Goal: Task Accomplishment & Management: Use online tool/utility

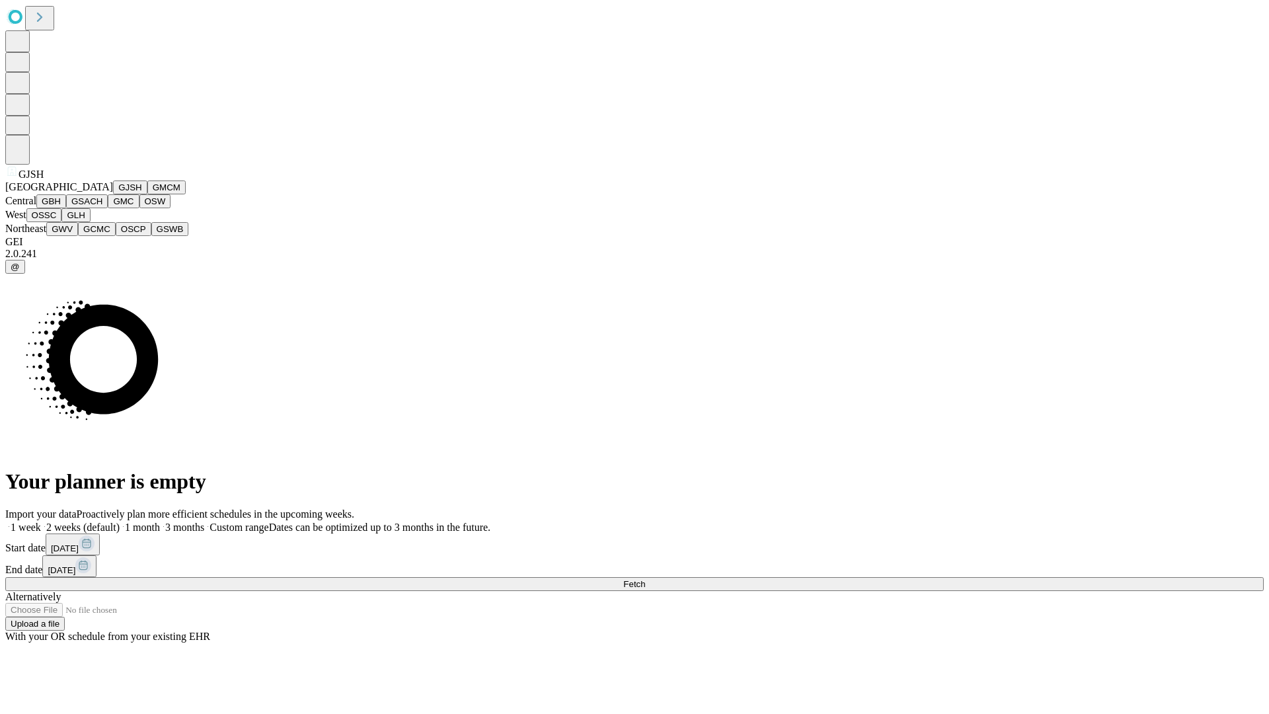
click at [113, 194] on button "GJSH" at bounding box center [130, 187] width 34 height 14
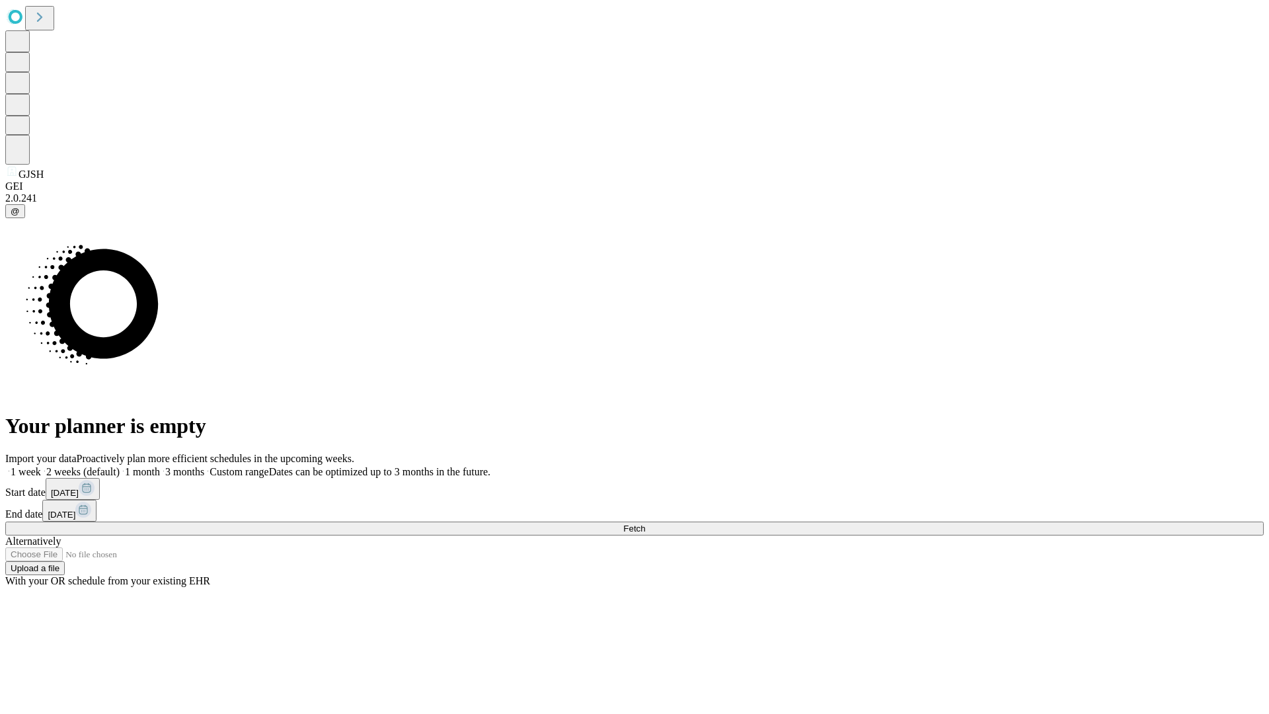
click at [160, 466] on label "1 month" at bounding box center [140, 471] width 40 height 11
click at [645, 523] on span "Fetch" at bounding box center [634, 528] width 22 height 10
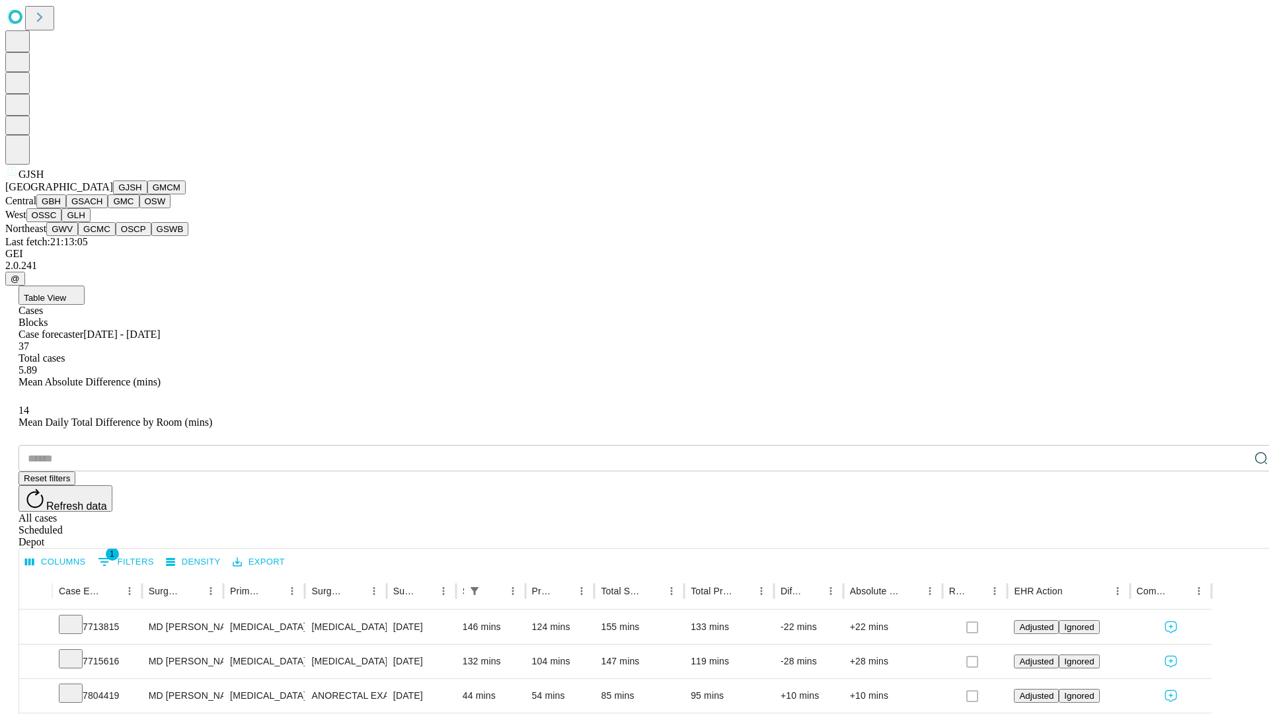
click at [147, 194] on button "GMCM" at bounding box center [166, 187] width 38 height 14
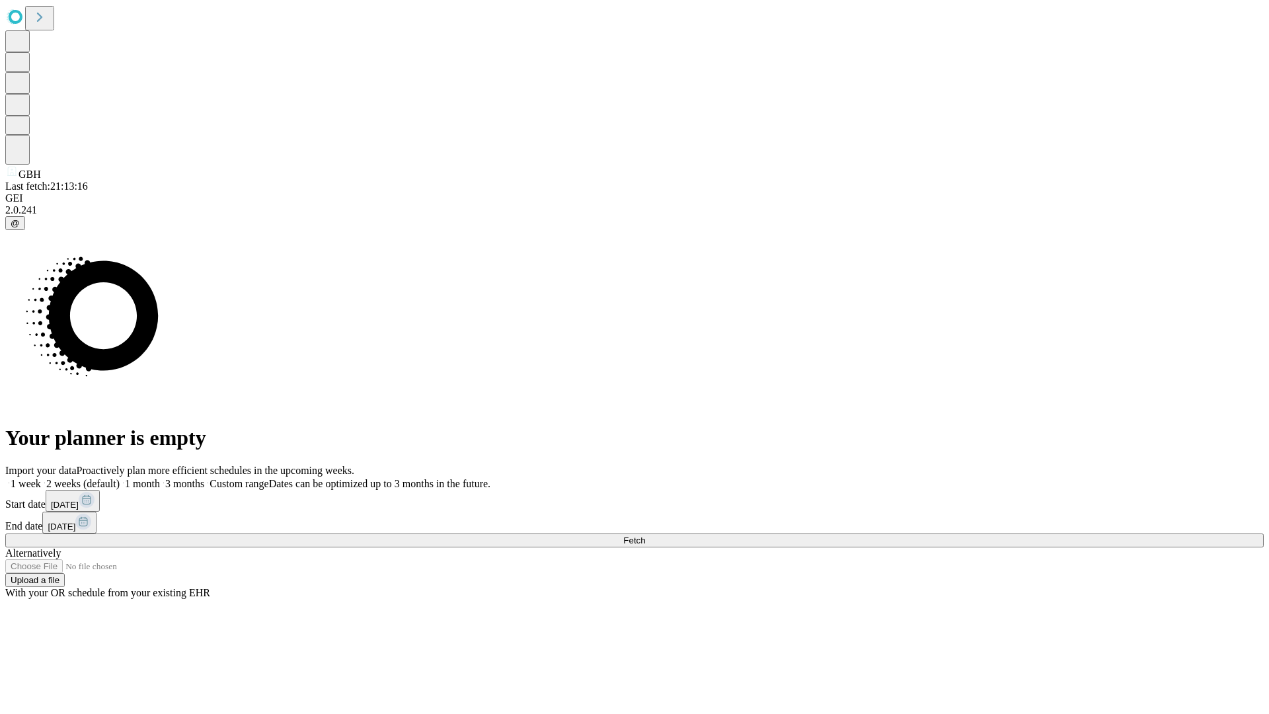
click at [160, 478] on label "1 month" at bounding box center [140, 483] width 40 height 11
click at [645, 535] on span "Fetch" at bounding box center [634, 540] width 22 height 10
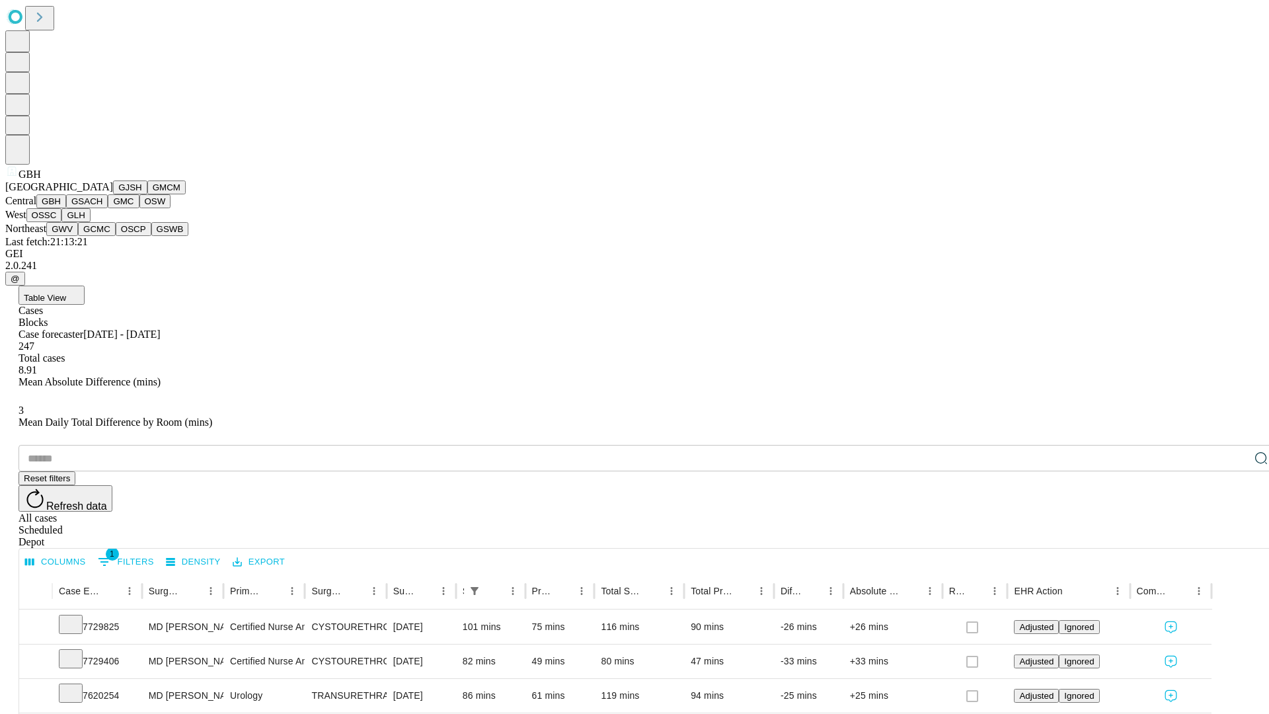
click at [102, 208] on button "GSACH" at bounding box center [87, 201] width 42 height 14
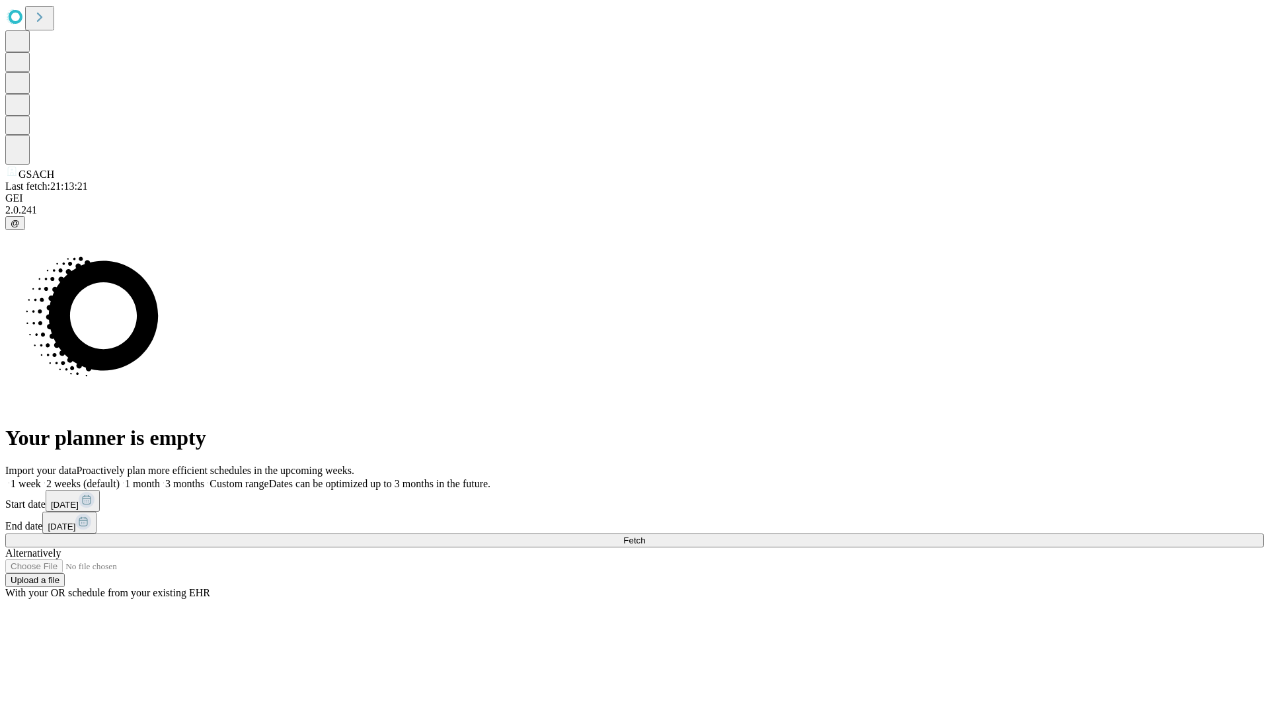
click at [160, 478] on label "1 month" at bounding box center [140, 483] width 40 height 11
click at [645, 535] on span "Fetch" at bounding box center [634, 540] width 22 height 10
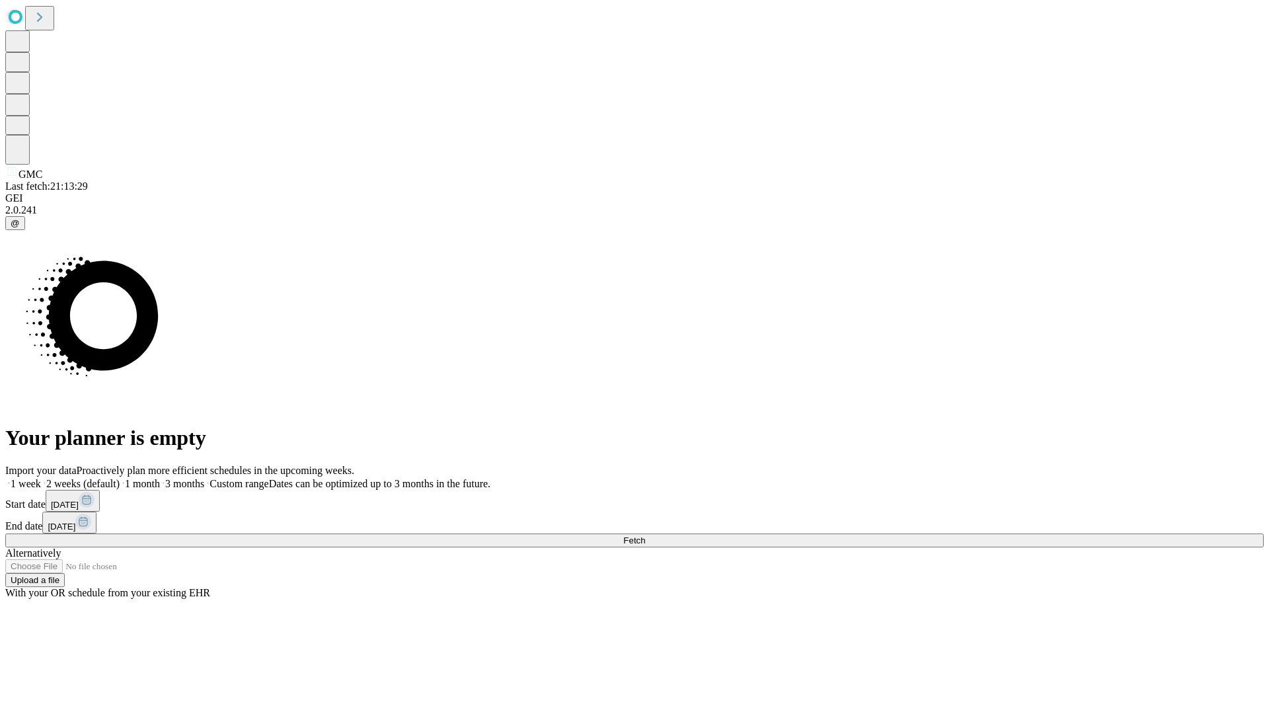
click at [160, 478] on label "1 month" at bounding box center [140, 483] width 40 height 11
click at [645, 535] on span "Fetch" at bounding box center [634, 540] width 22 height 10
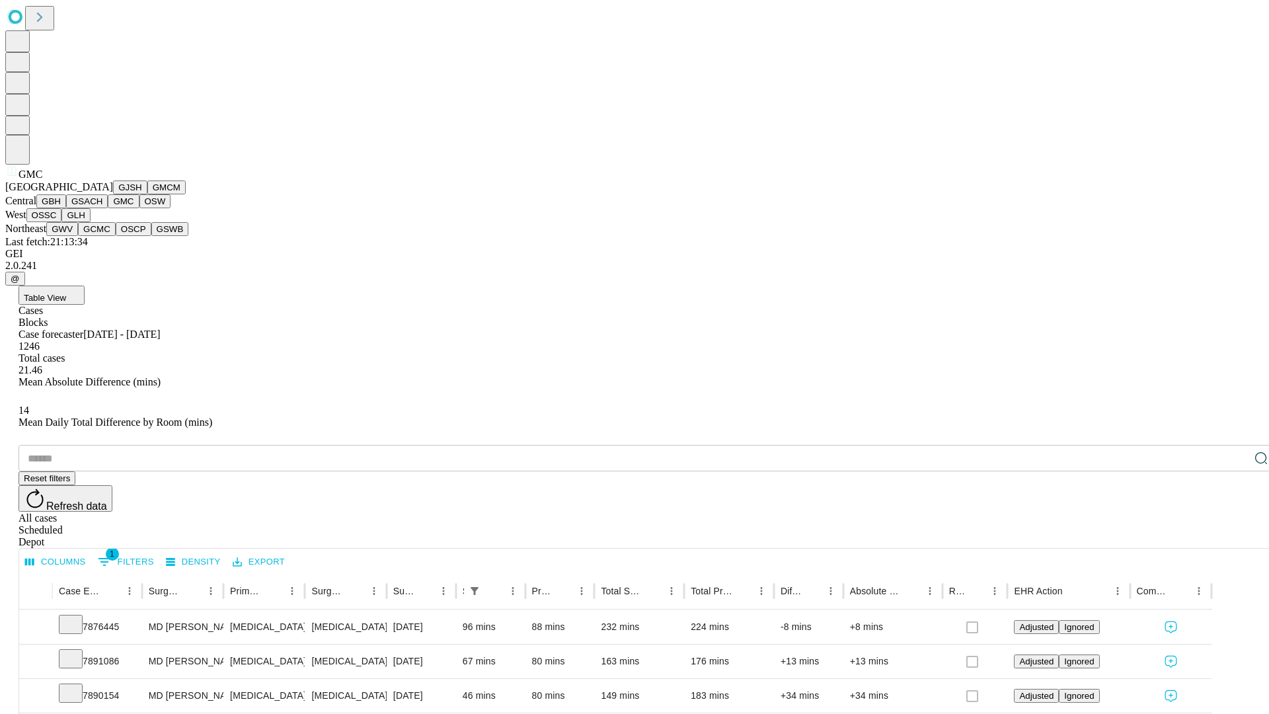
click at [139, 208] on button "OSW" at bounding box center [155, 201] width 32 height 14
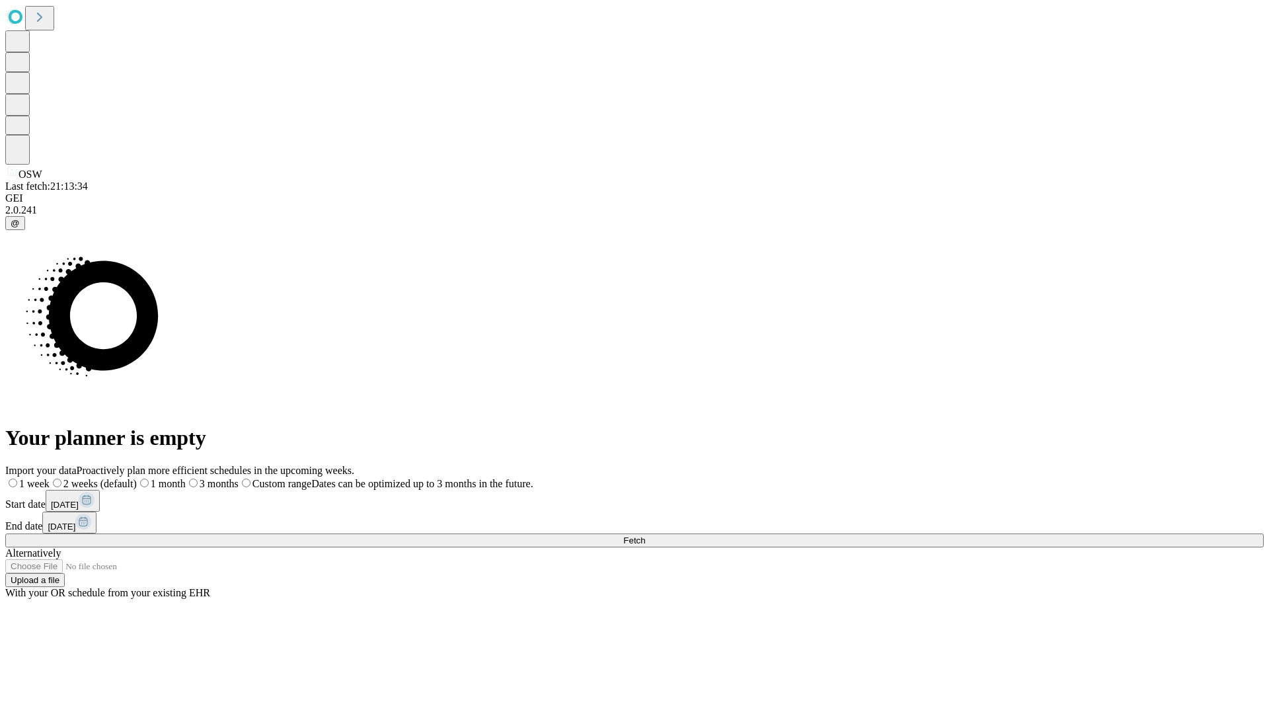
click at [186, 478] on label "1 month" at bounding box center [161, 483] width 49 height 11
click at [645, 535] on span "Fetch" at bounding box center [634, 540] width 22 height 10
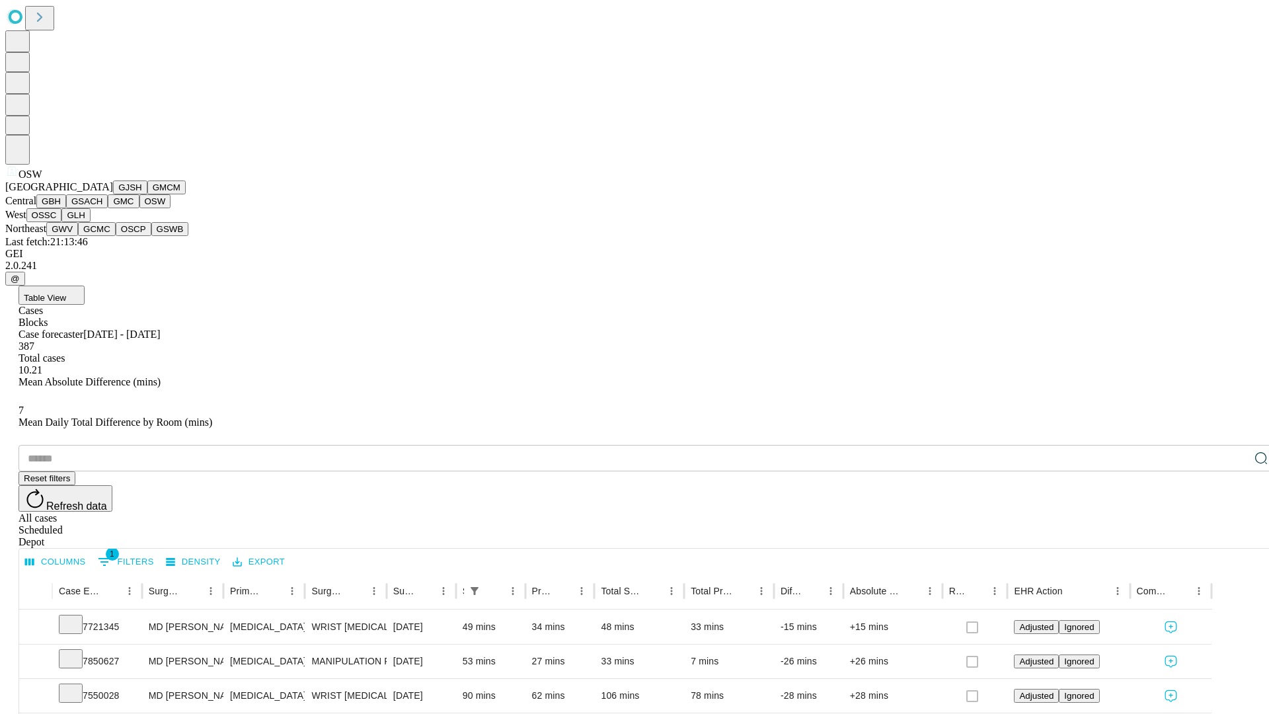
click at [62, 222] on button "OSSC" at bounding box center [44, 215] width 36 height 14
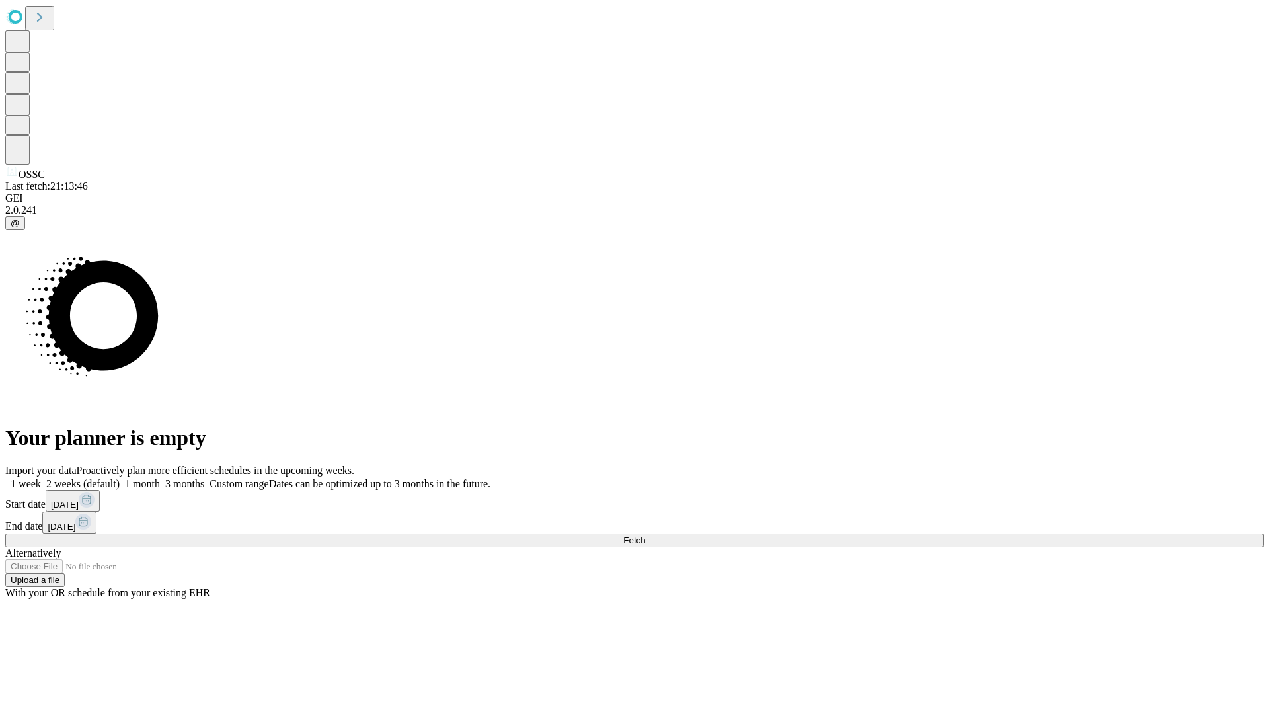
click at [160, 478] on label "1 month" at bounding box center [140, 483] width 40 height 11
click at [645, 535] on span "Fetch" at bounding box center [634, 540] width 22 height 10
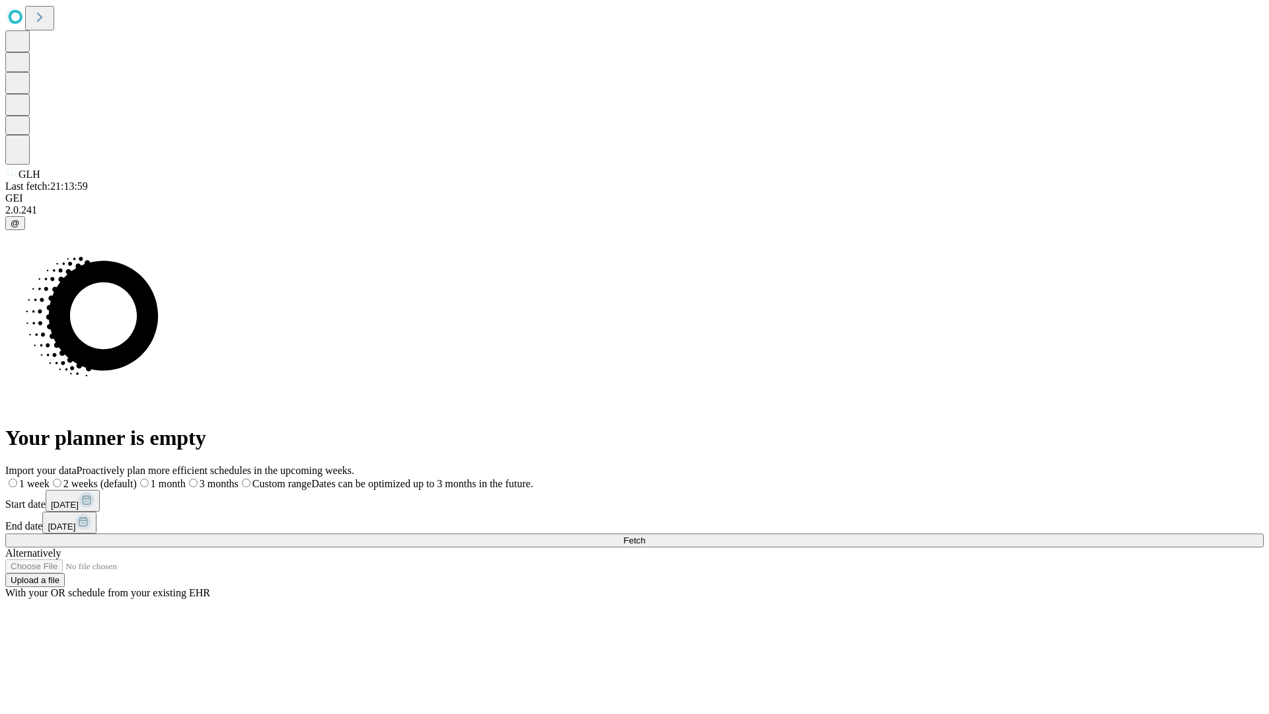
click at [645, 535] on span "Fetch" at bounding box center [634, 540] width 22 height 10
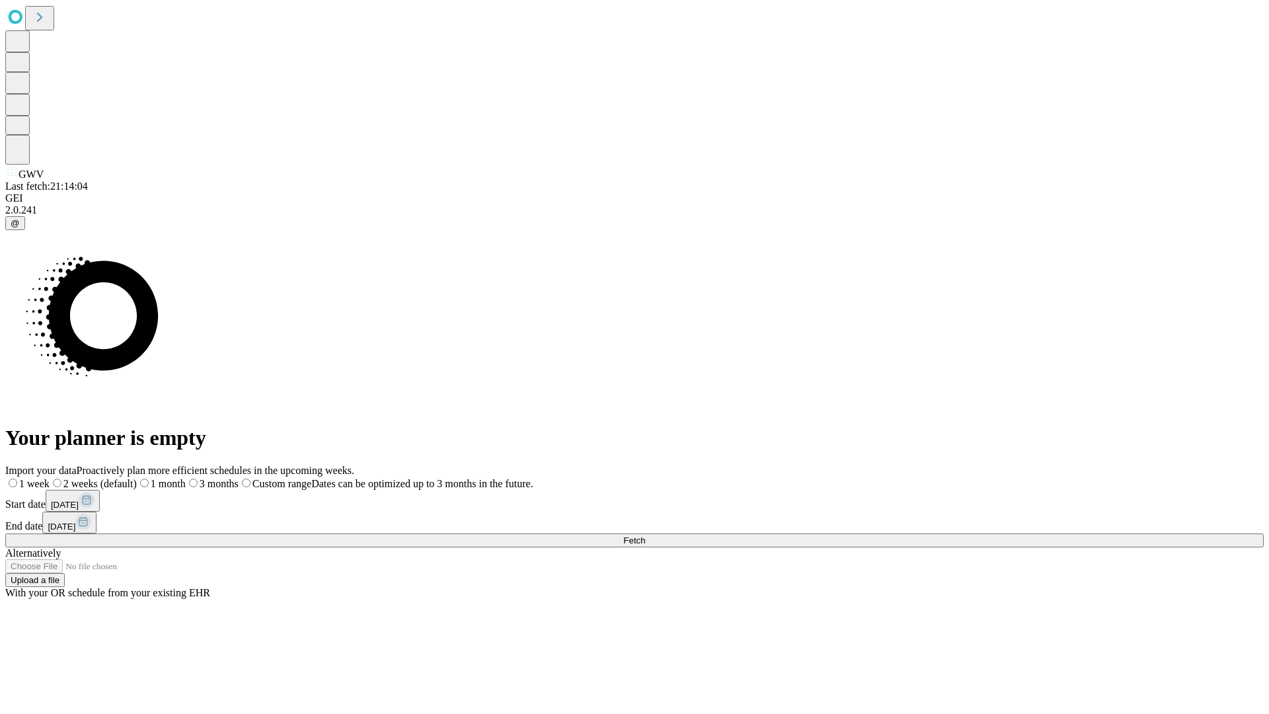
click at [186, 478] on label "1 month" at bounding box center [161, 483] width 49 height 11
click at [645, 535] on span "Fetch" at bounding box center [634, 540] width 22 height 10
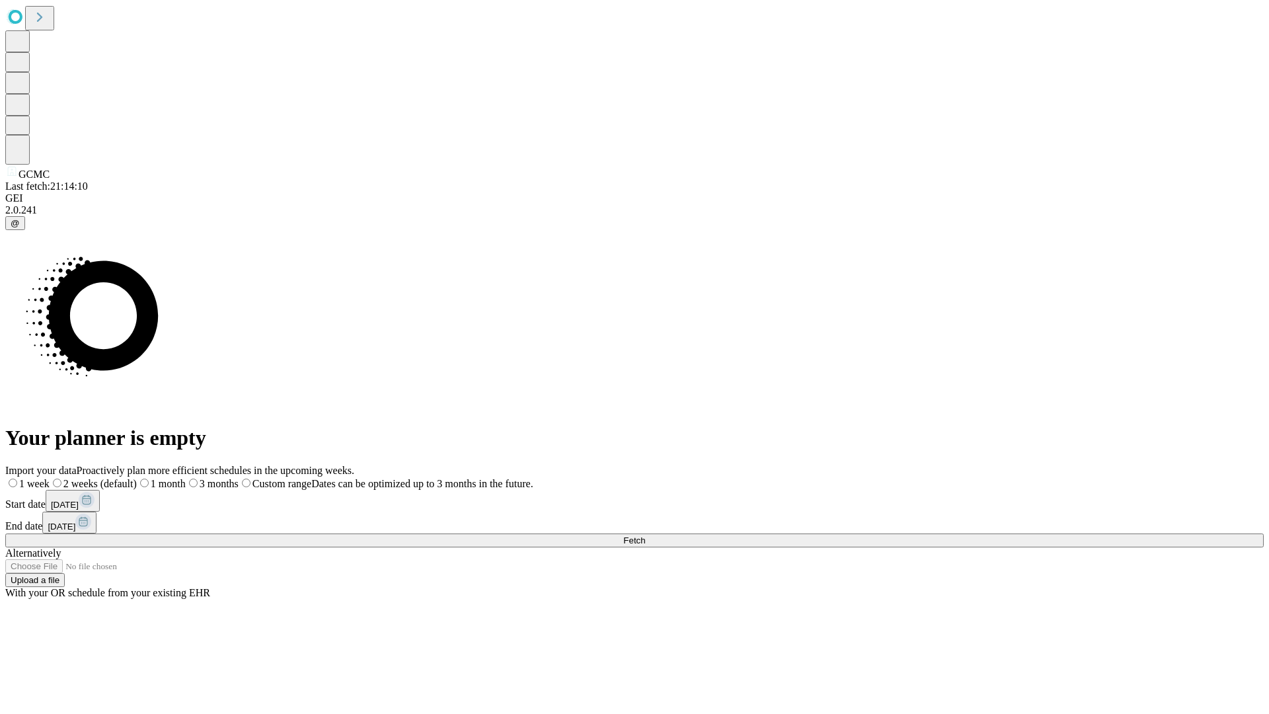
click at [186, 478] on label "1 month" at bounding box center [161, 483] width 49 height 11
click at [645, 535] on span "Fetch" at bounding box center [634, 540] width 22 height 10
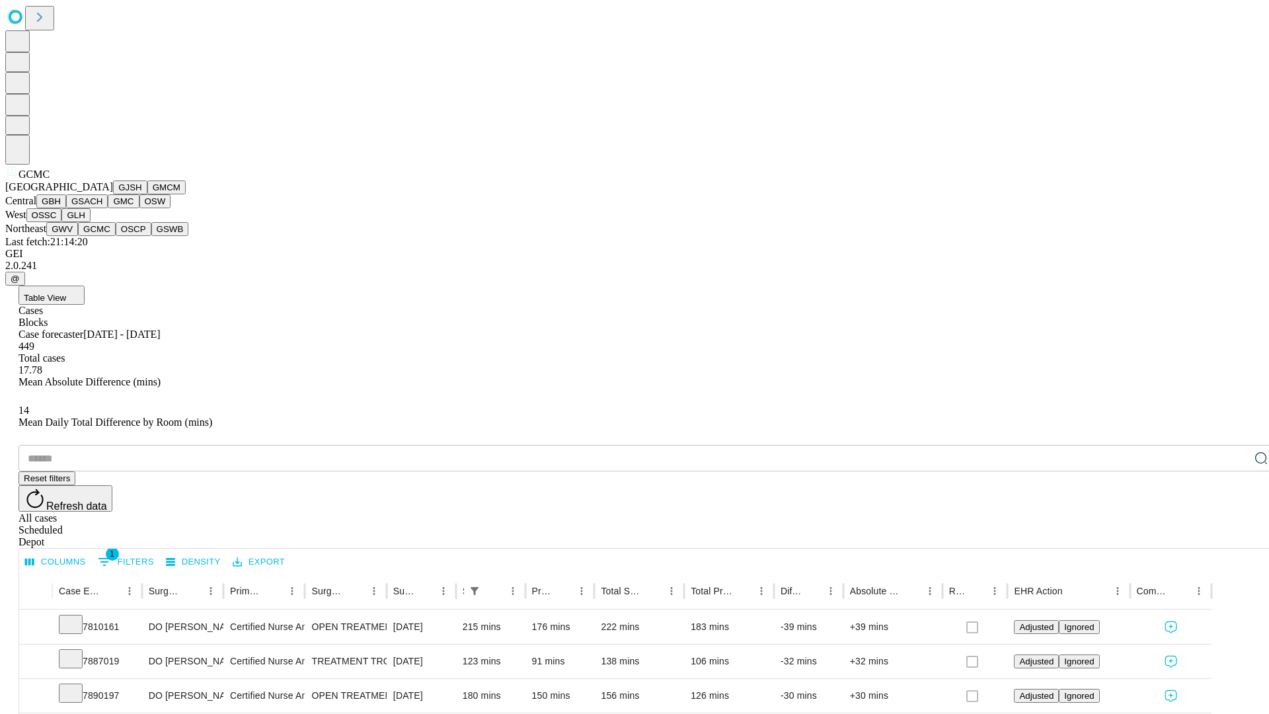
click at [116, 236] on button "OSCP" at bounding box center [134, 229] width 36 height 14
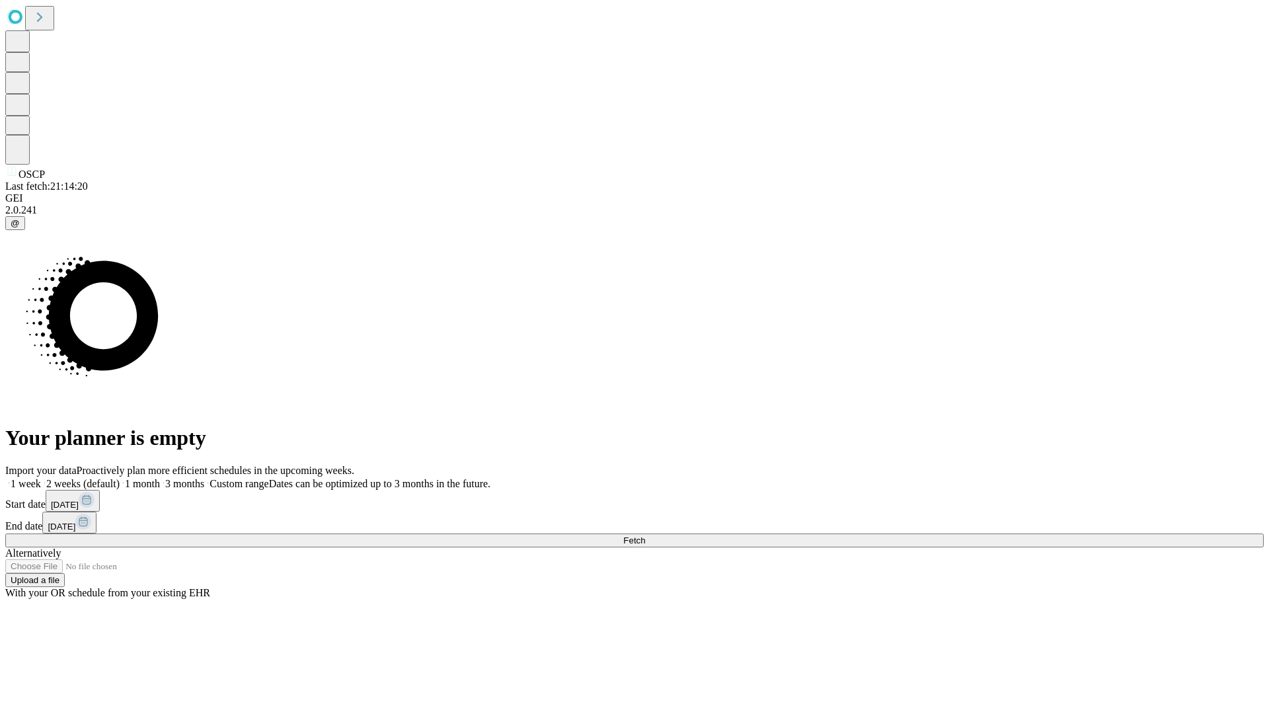
click at [160, 478] on label "1 month" at bounding box center [140, 483] width 40 height 11
click at [645, 535] on span "Fetch" at bounding box center [634, 540] width 22 height 10
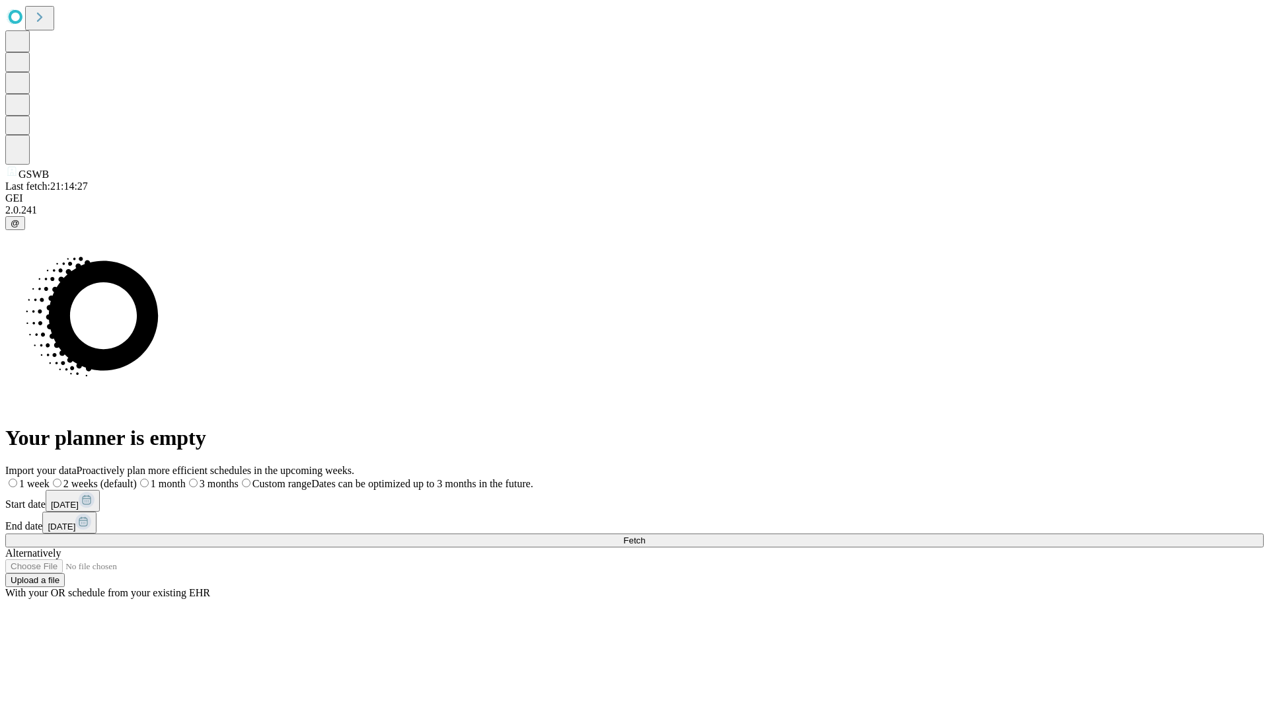
click at [186, 478] on label "1 month" at bounding box center [161, 483] width 49 height 11
click at [645, 535] on span "Fetch" at bounding box center [634, 540] width 22 height 10
